Goal: Register for event/course

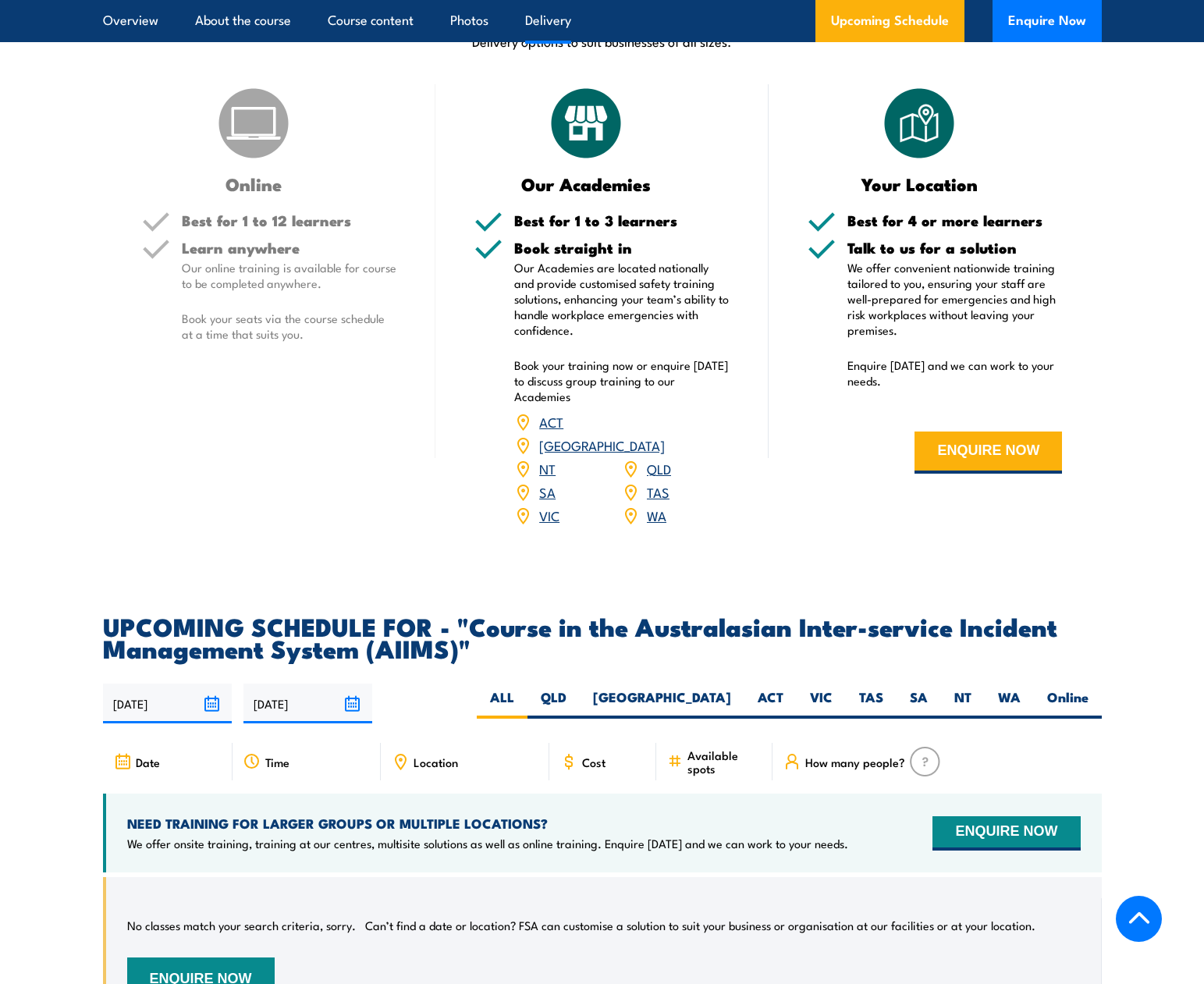
scroll to position [2106, 0]
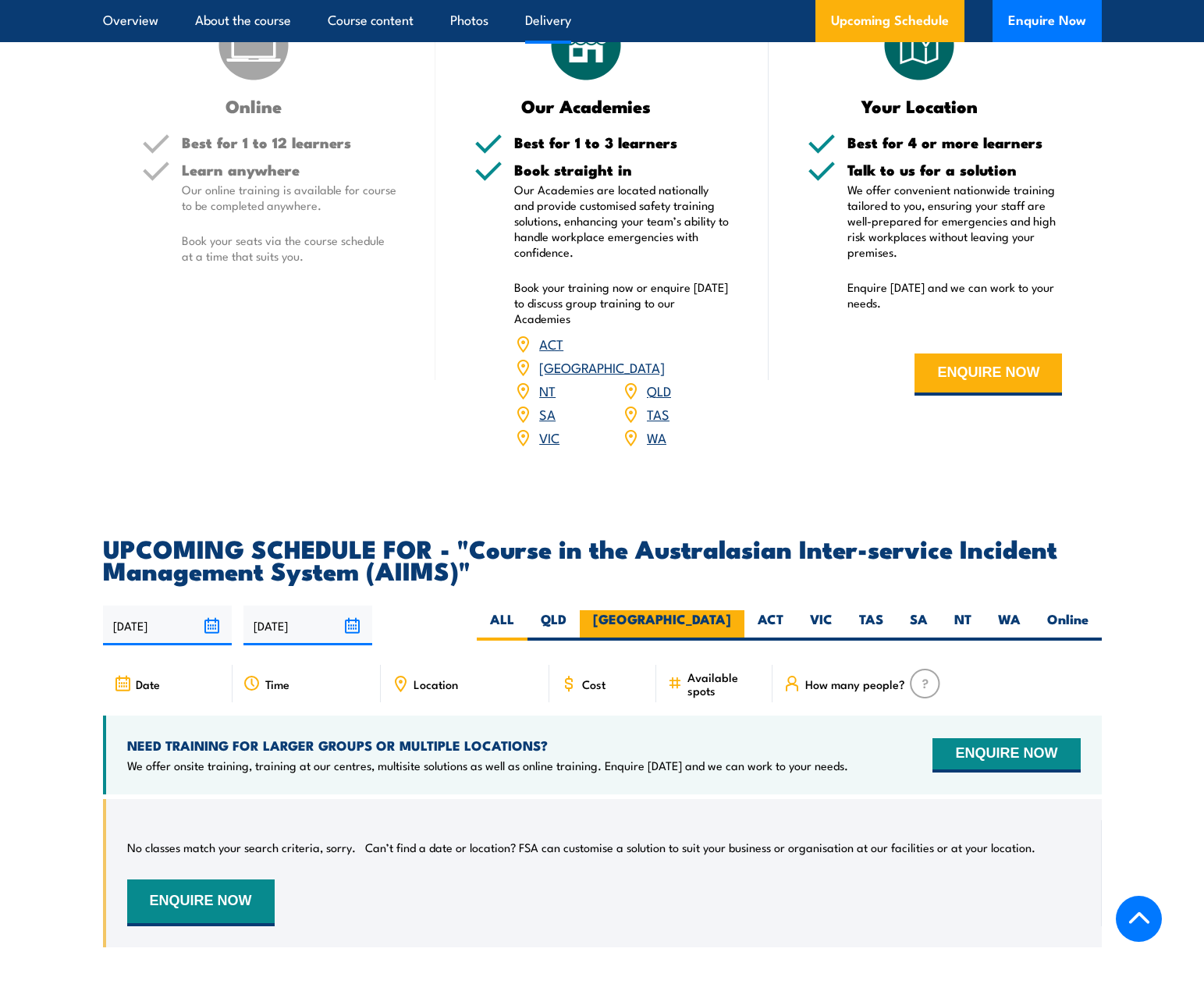
click at [726, 610] on label "[GEOGRAPHIC_DATA]" at bounding box center [662, 624] width 165 height 30
click at [731, 610] on input "[GEOGRAPHIC_DATA]" at bounding box center [736, 615] width 10 height 10
radio input "true"
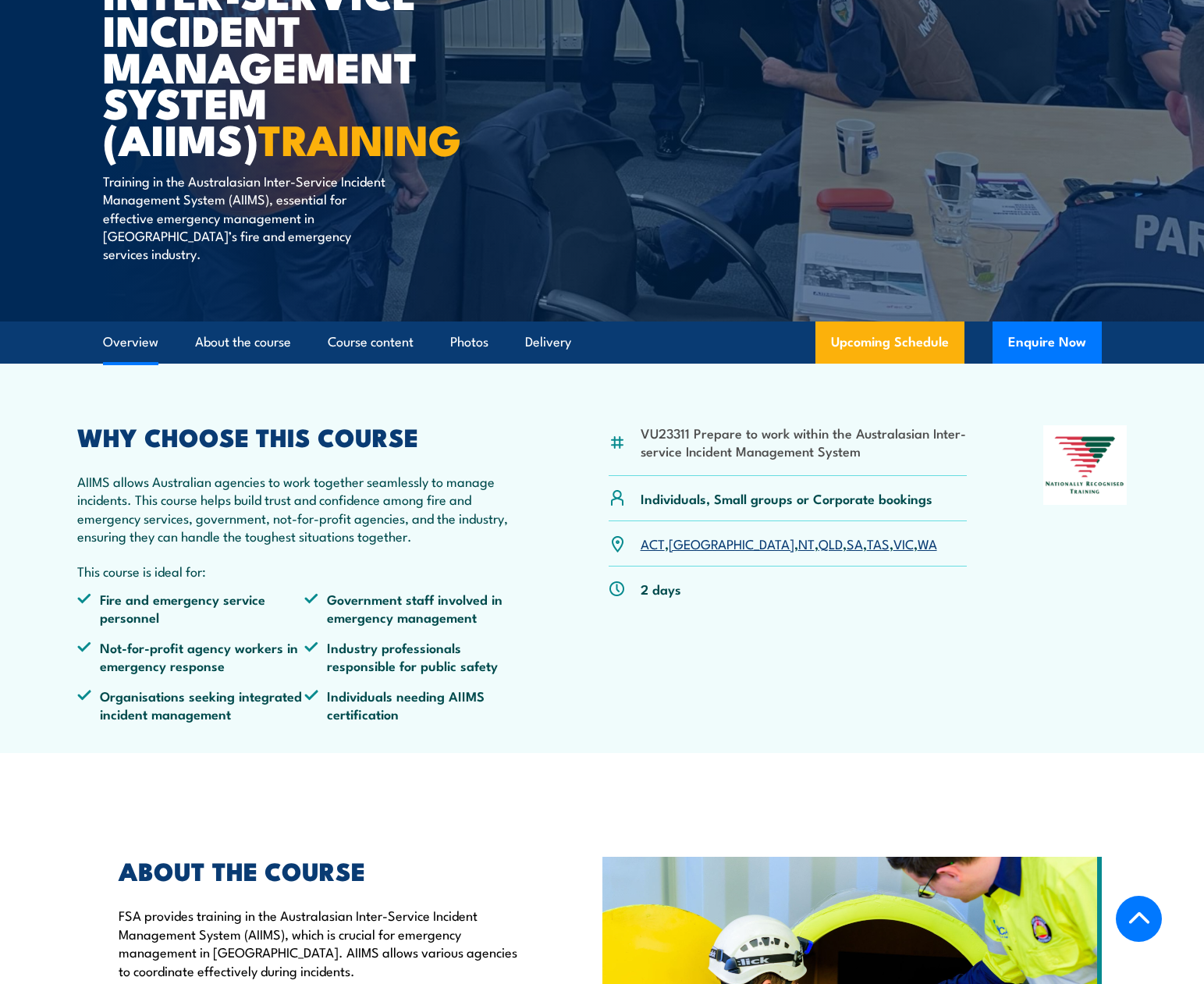
scroll to position [158, 0]
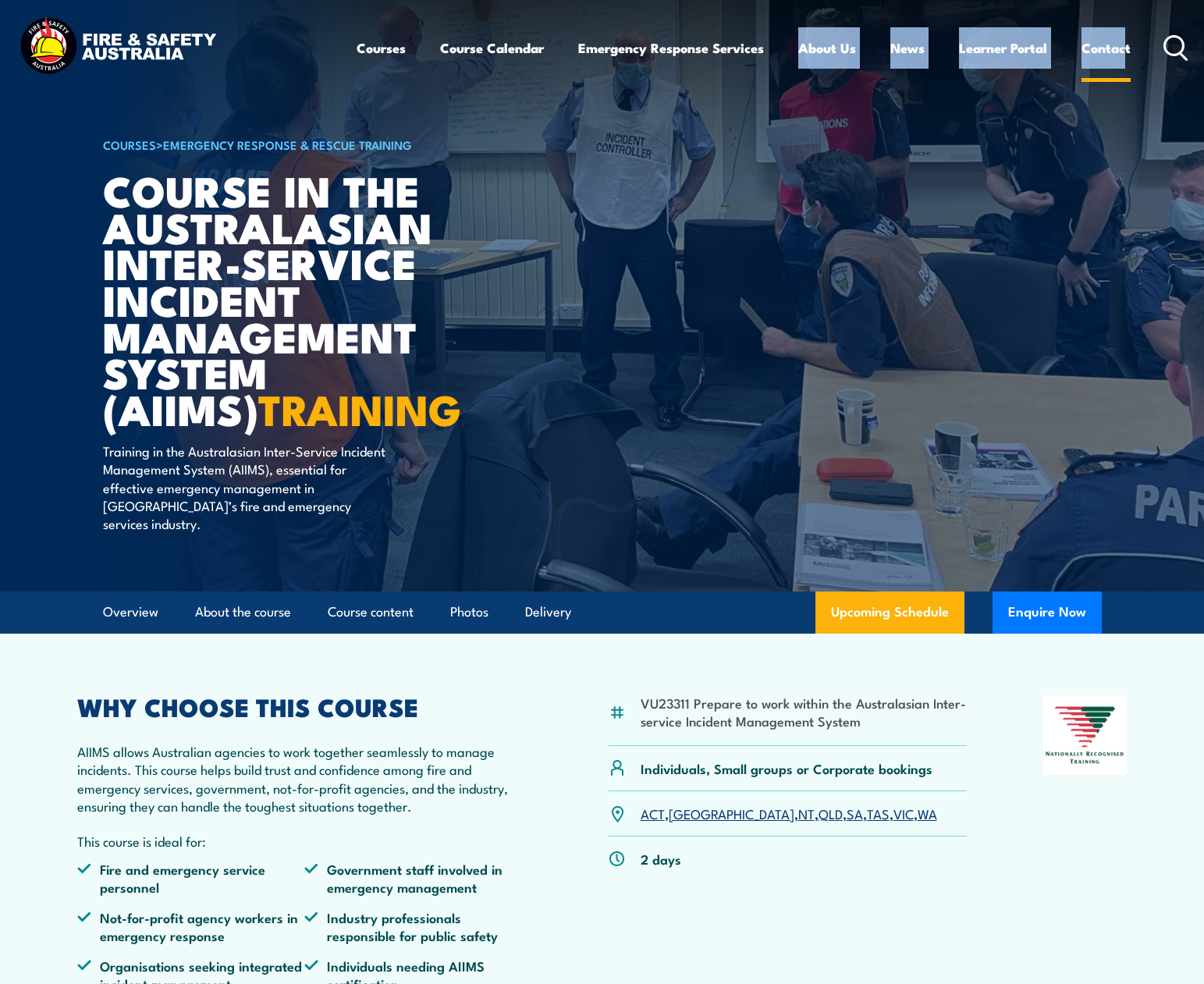
drag, startPoint x: 647, startPoint y: 58, endPoint x: 1124, endPoint y: 44, distance: 477.2
click at [1124, 44] on ul "Courses Course Calendar Emergency Response Services Services Overview Emergency…" at bounding box center [743, 48] width 774 height 41
click at [1153, 233] on img at bounding box center [602, 295] width 1204 height 592
